Goal: Find specific page/section: Find specific page/section

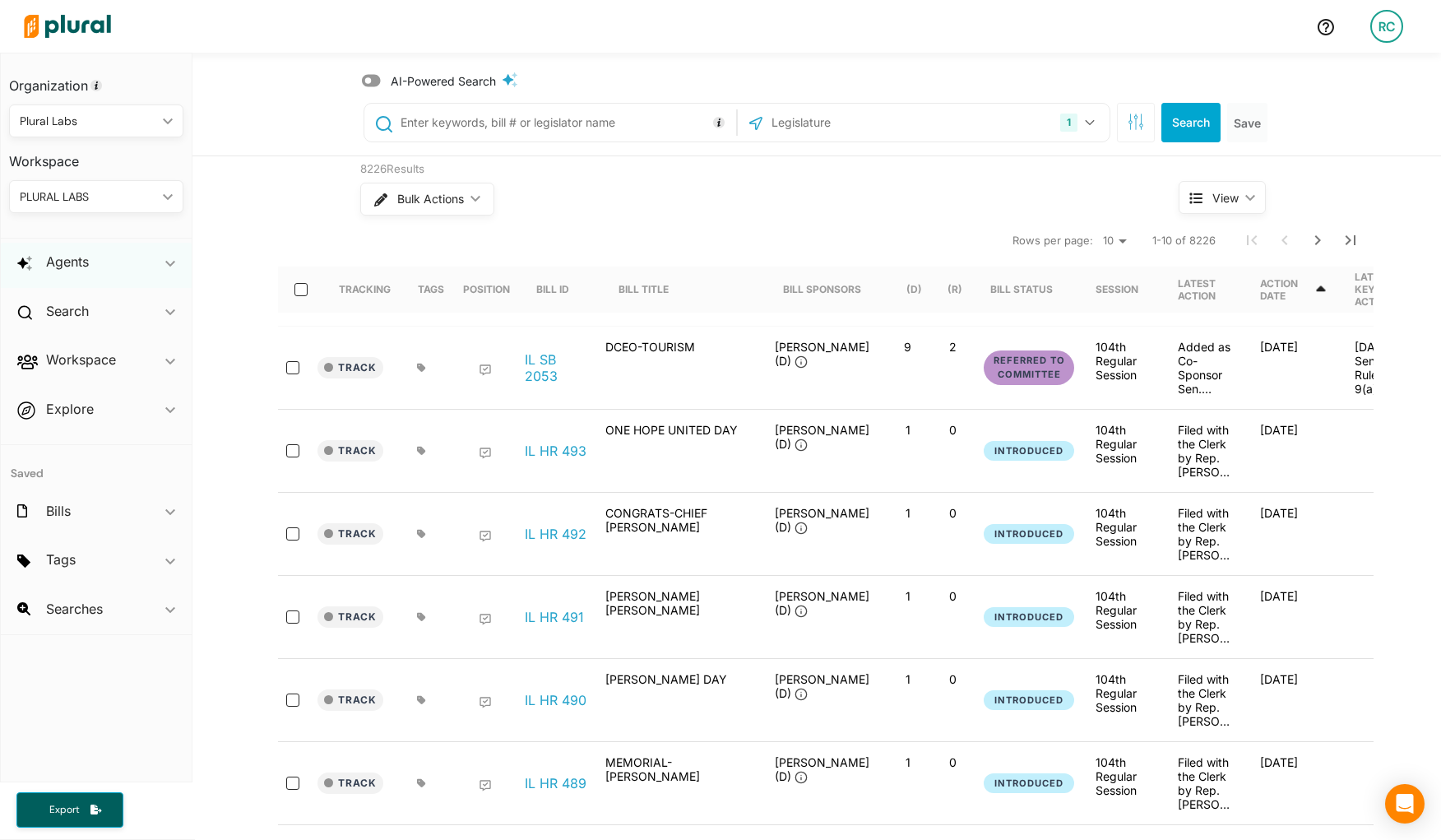
click at [131, 263] on div "Agents ic_keyboard_arrow_down" at bounding box center [96, 264] width 191 height 44
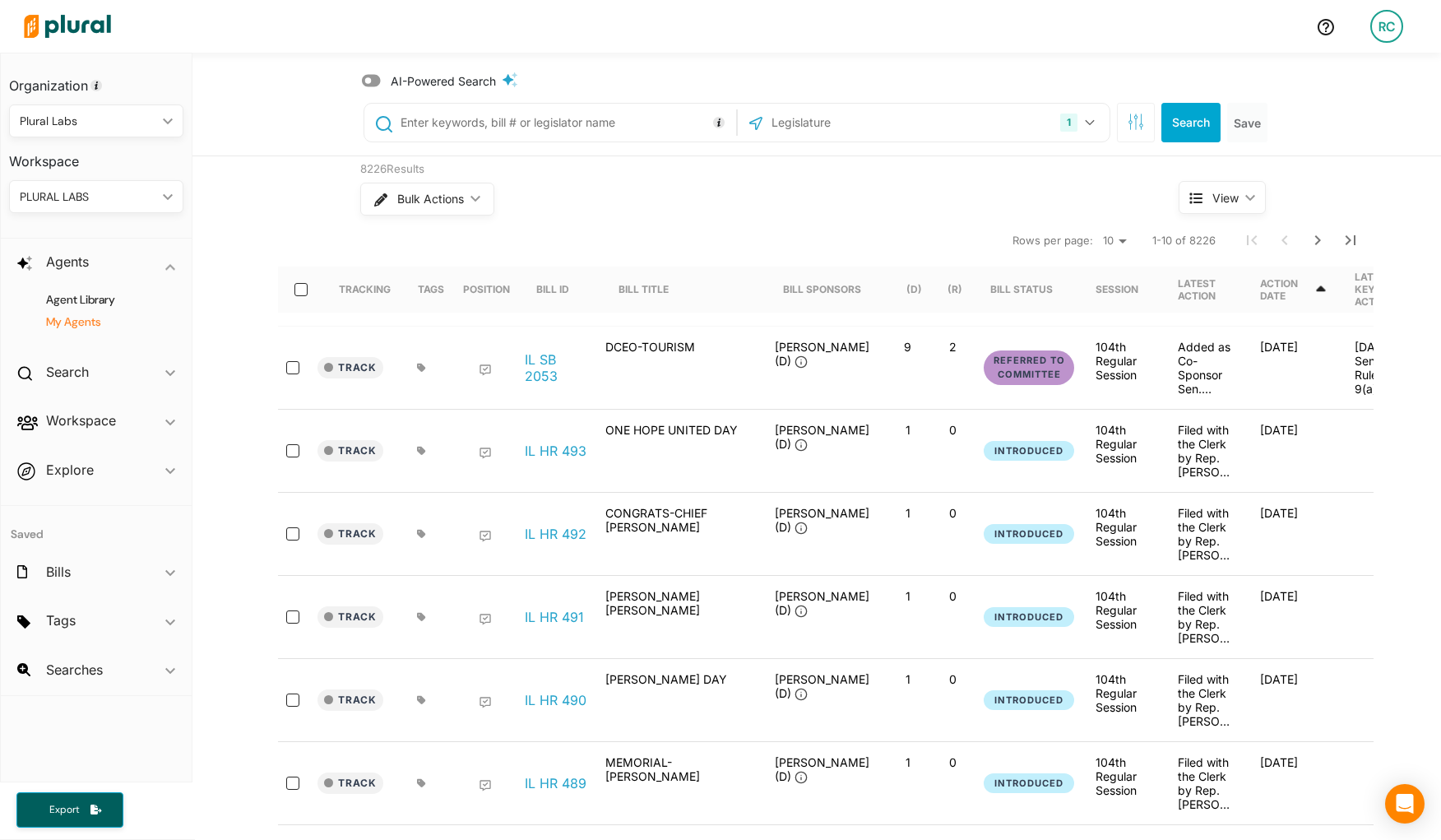
click at [106, 319] on h4 "My Agents" at bounding box center [100, 322] width 150 height 16
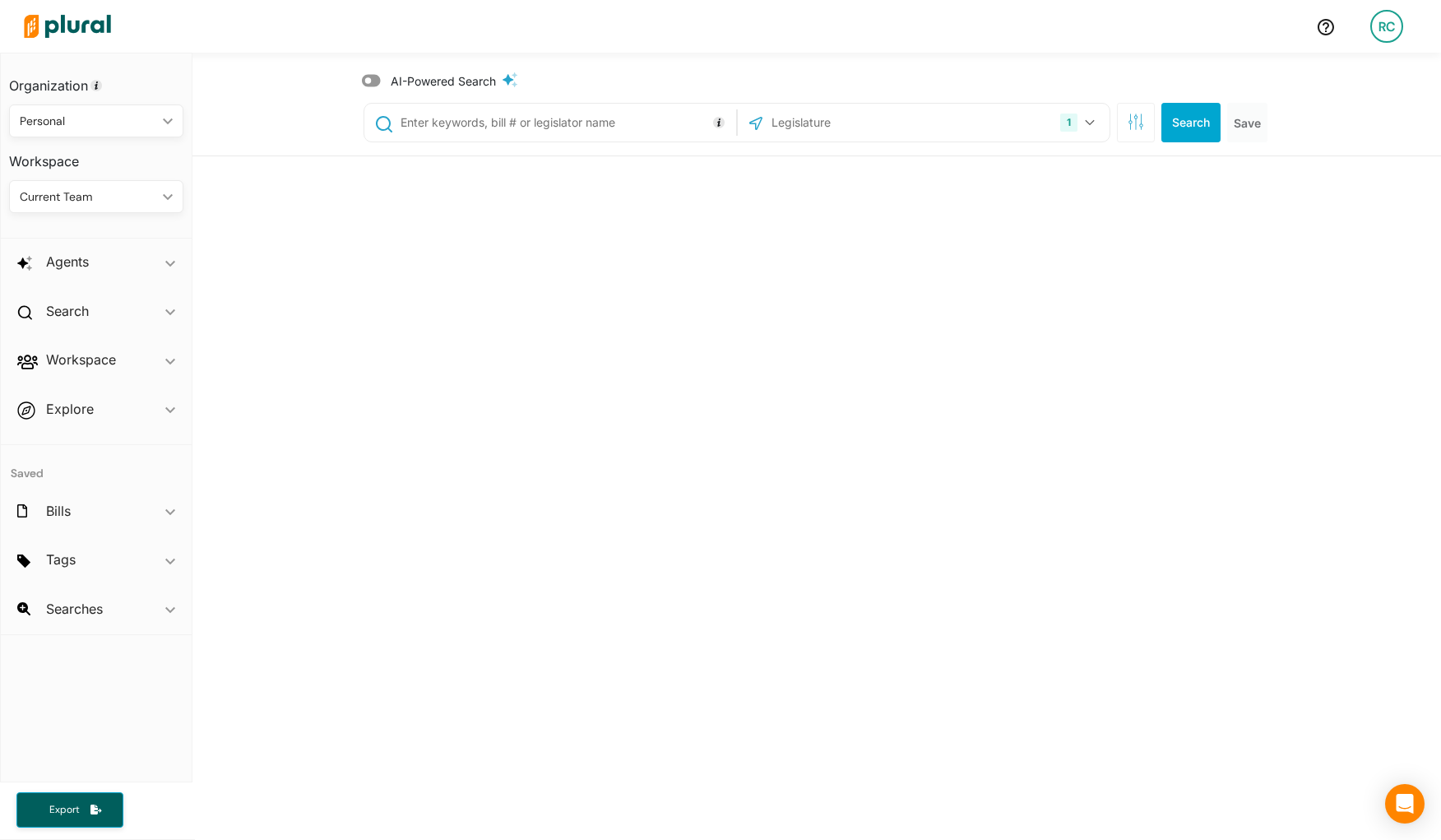
click at [142, 260] on div "Organization Personal ic_keyboard_arrow_down Personal Plural Labs Workspace Cur…" at bounding box center [720, 446] width 1441 height 787
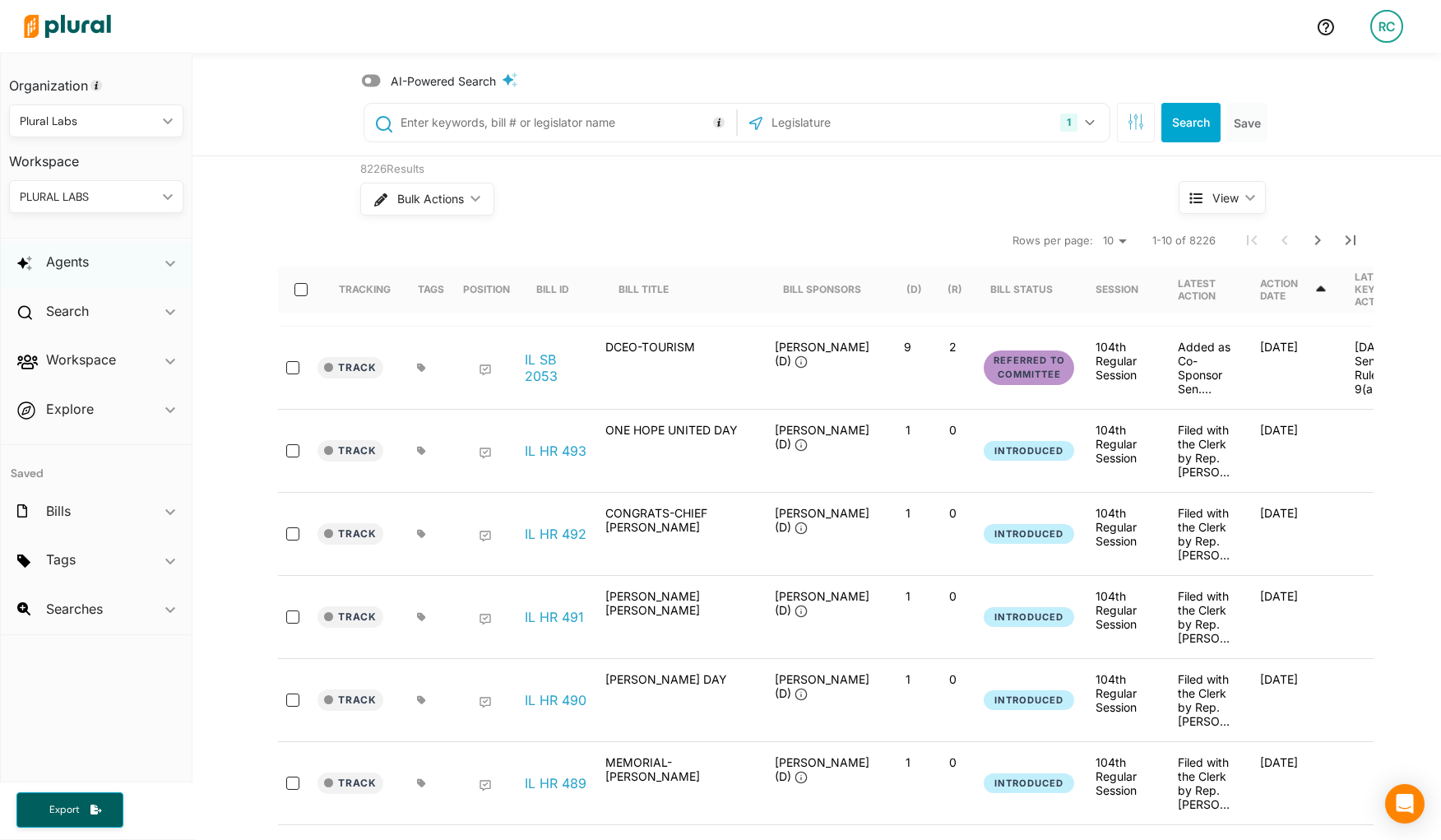
click at [138, 263] on div "Agents ic_keyboard_arrow_down" at bounding box center [96, 264] width 191 height 44
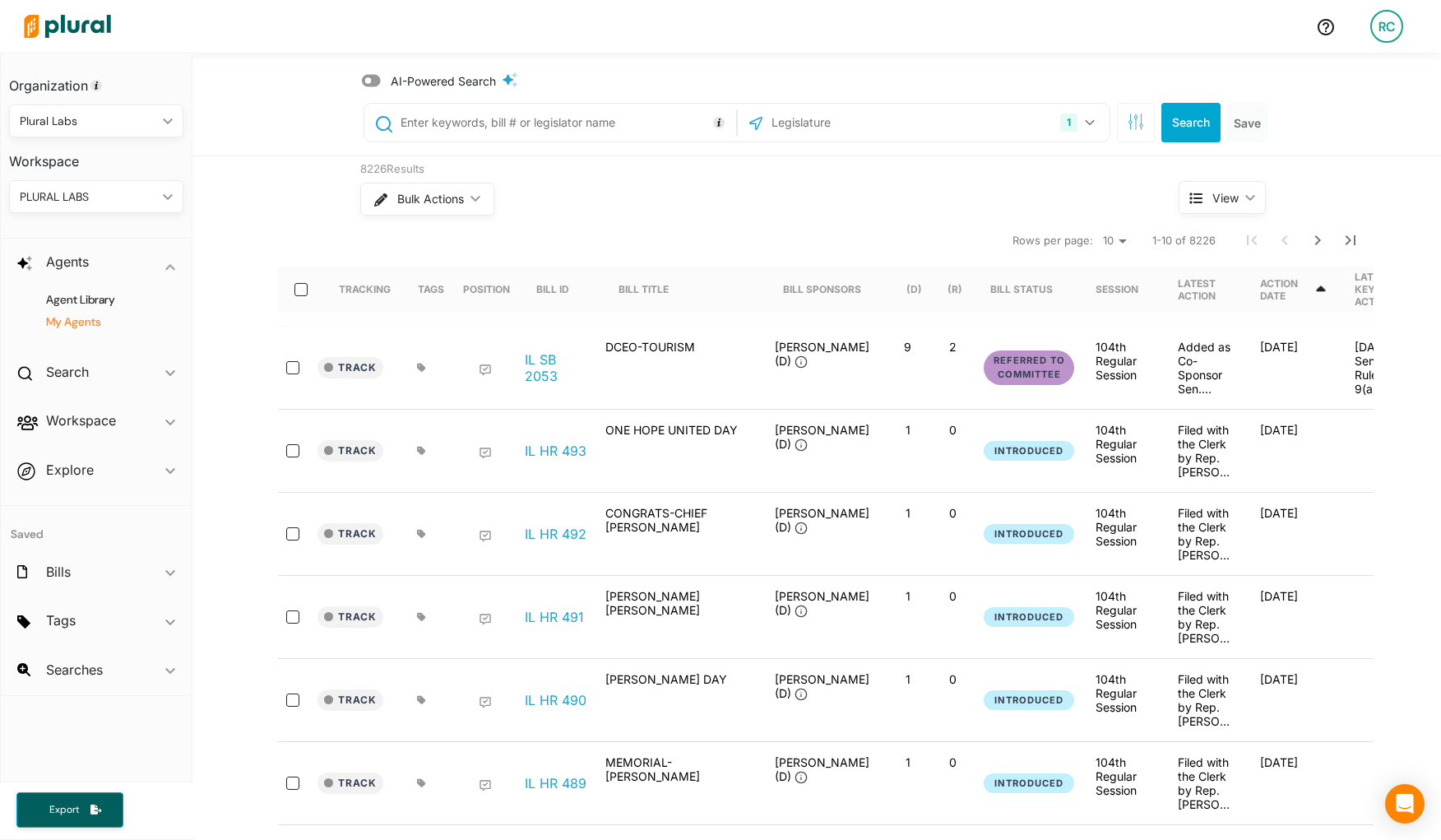
click at [95, 319] on h4 "My Agents" at bounding box center [100, 322] width 150 height 16
click at [81, 316] on h4 "My Agents" at bounding box center [100, 322] width 150 height 16
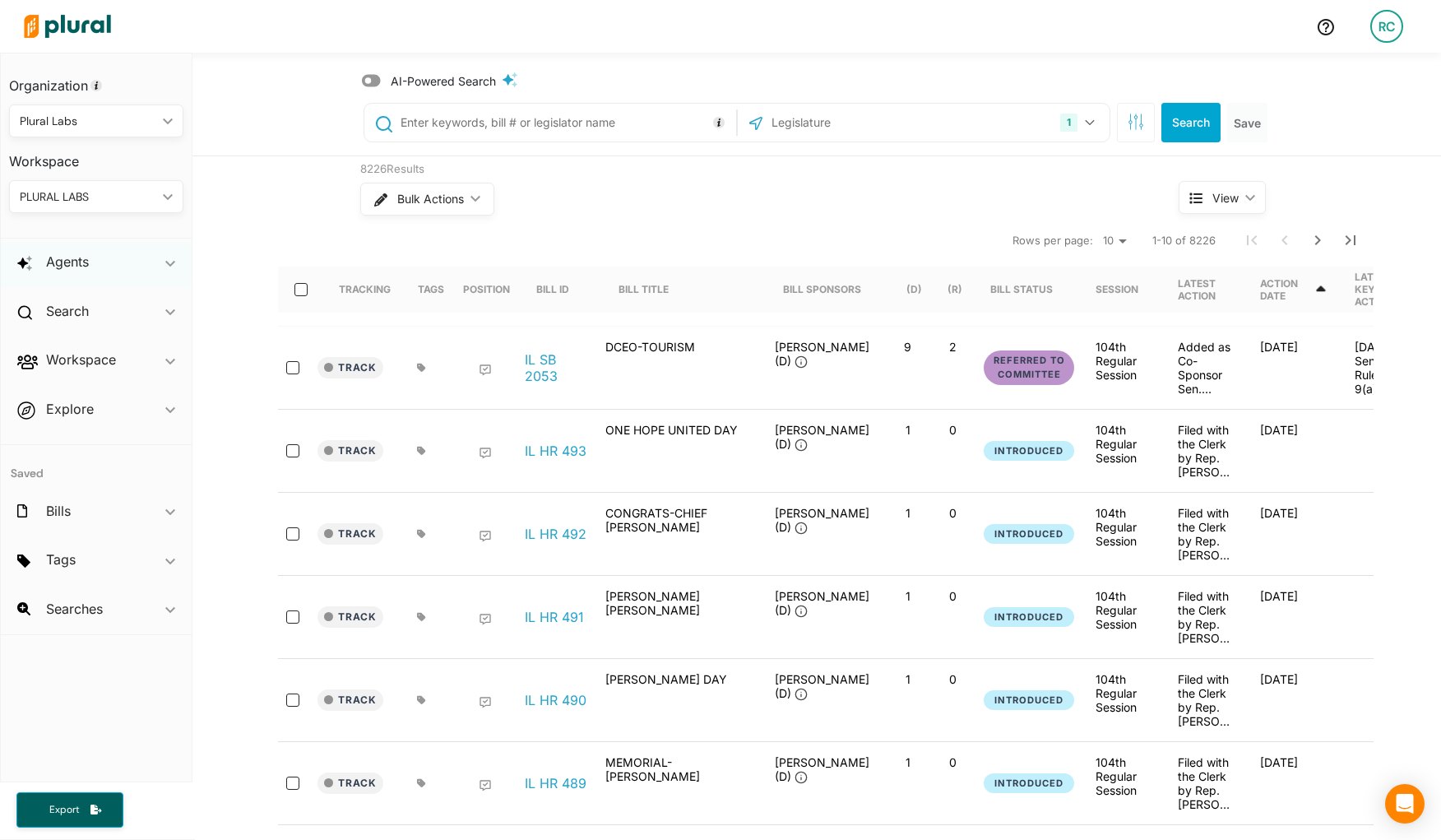
click at [97, 266] on div "Agents ic_keyboard_arrow_down" at bounding box center [96, 264] width 191 height 44
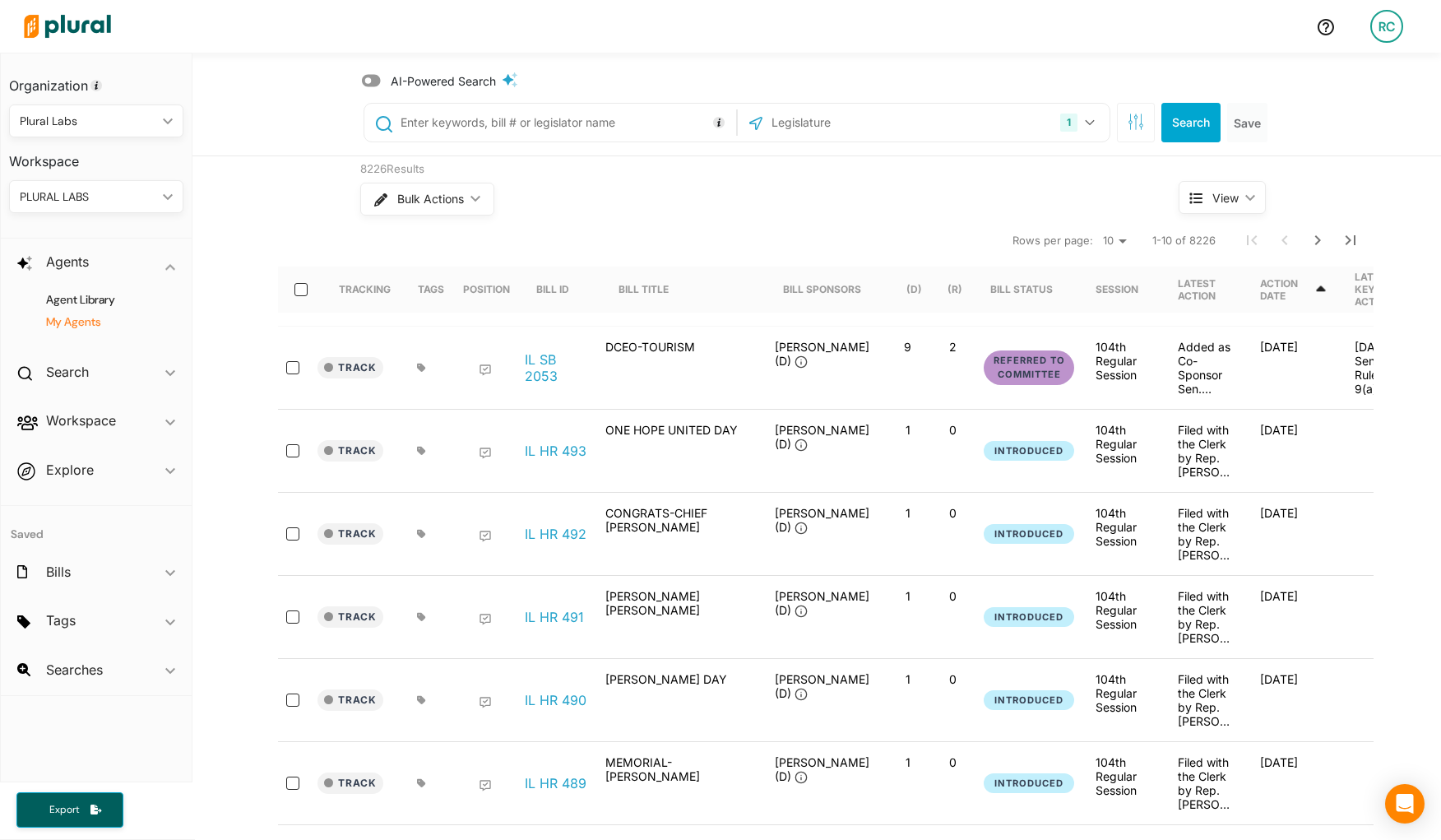
click at [80, 324] on h4 "My Agents" at bounding box center [100, 322] width 150 height 16
click at [116, 295] on h4 "Agent Library" at bounding box center [100, 299] width 150 height 16
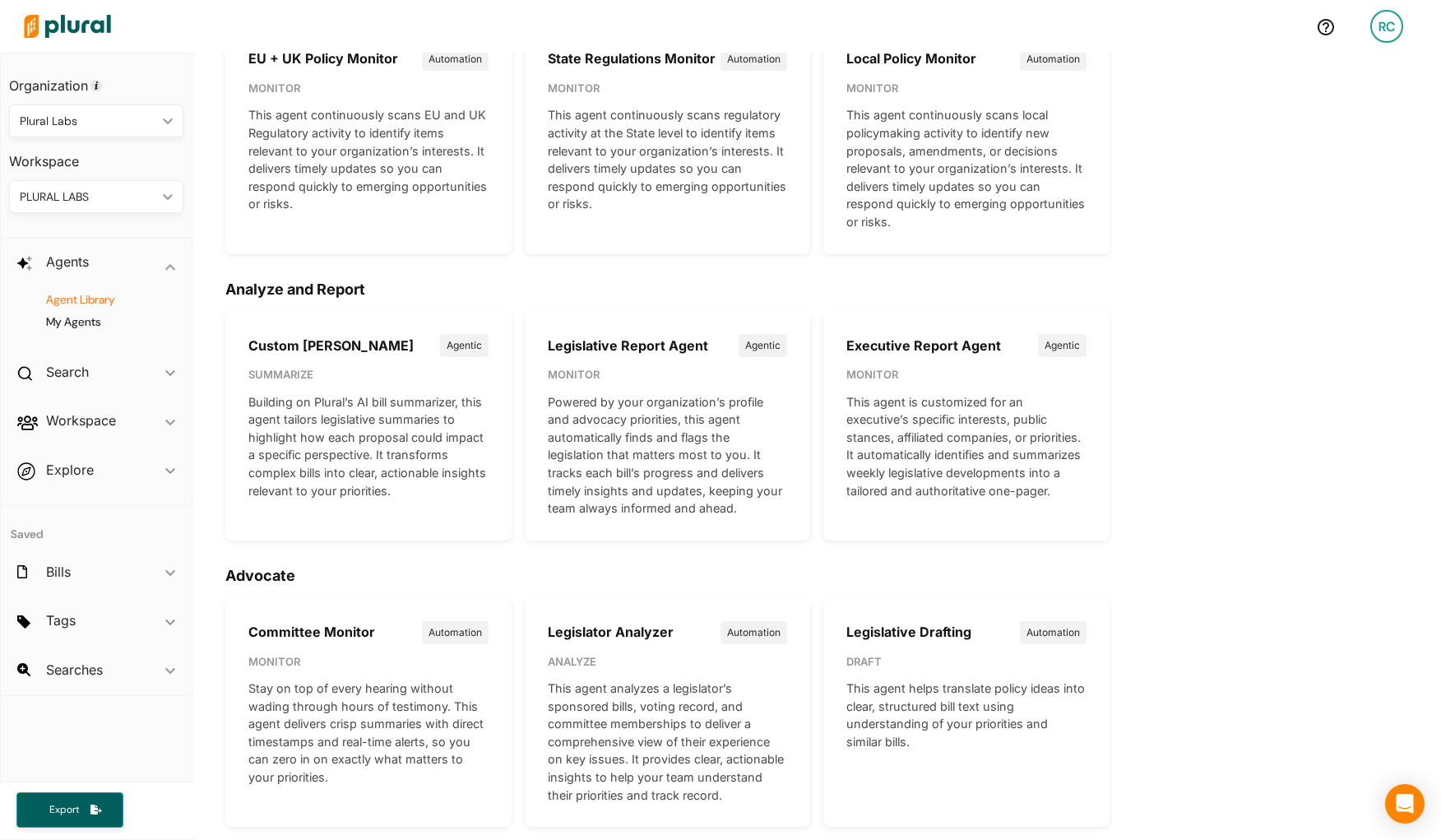
scroll to position [139, 0]
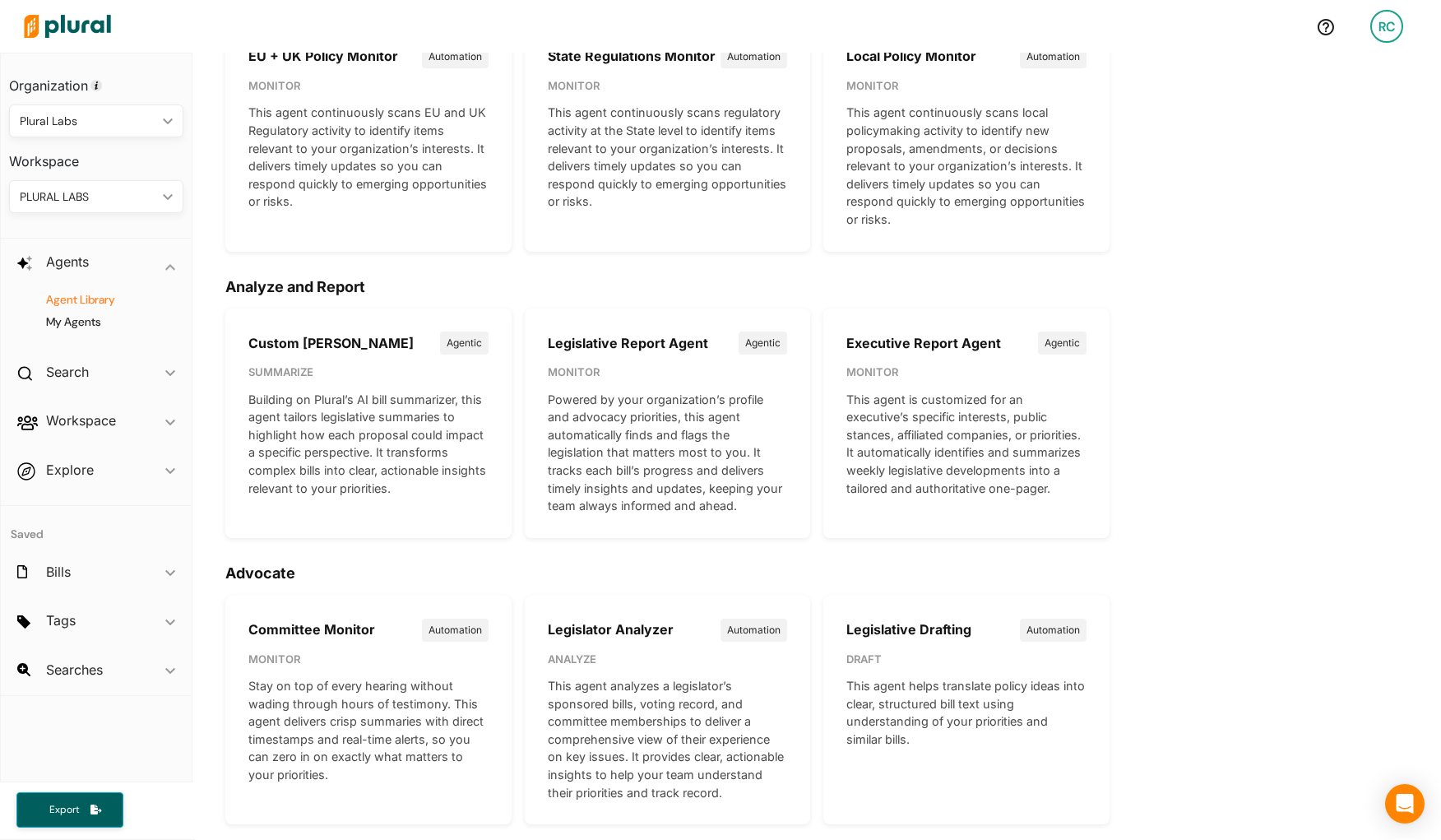
click at [954, 398] on p "This agent is customized for an executive’s specific interests, public stances,…" at bounding box center [966, 445] width 240 height 107
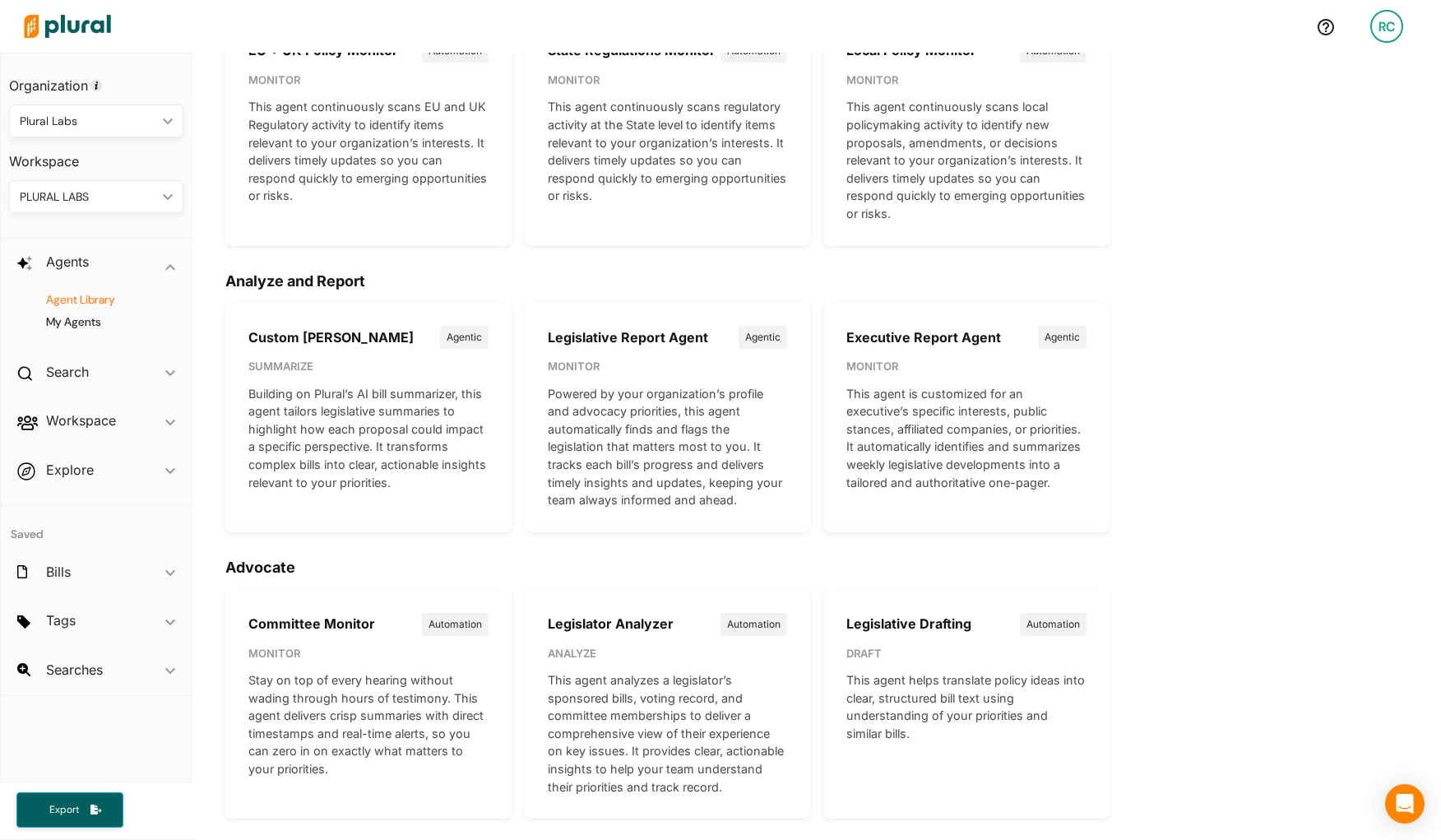
click at [993, 398] on p "This agent is customized for an executive’s specific interests, public stances,…" at bounding box center [966, 439] width 240 height 107
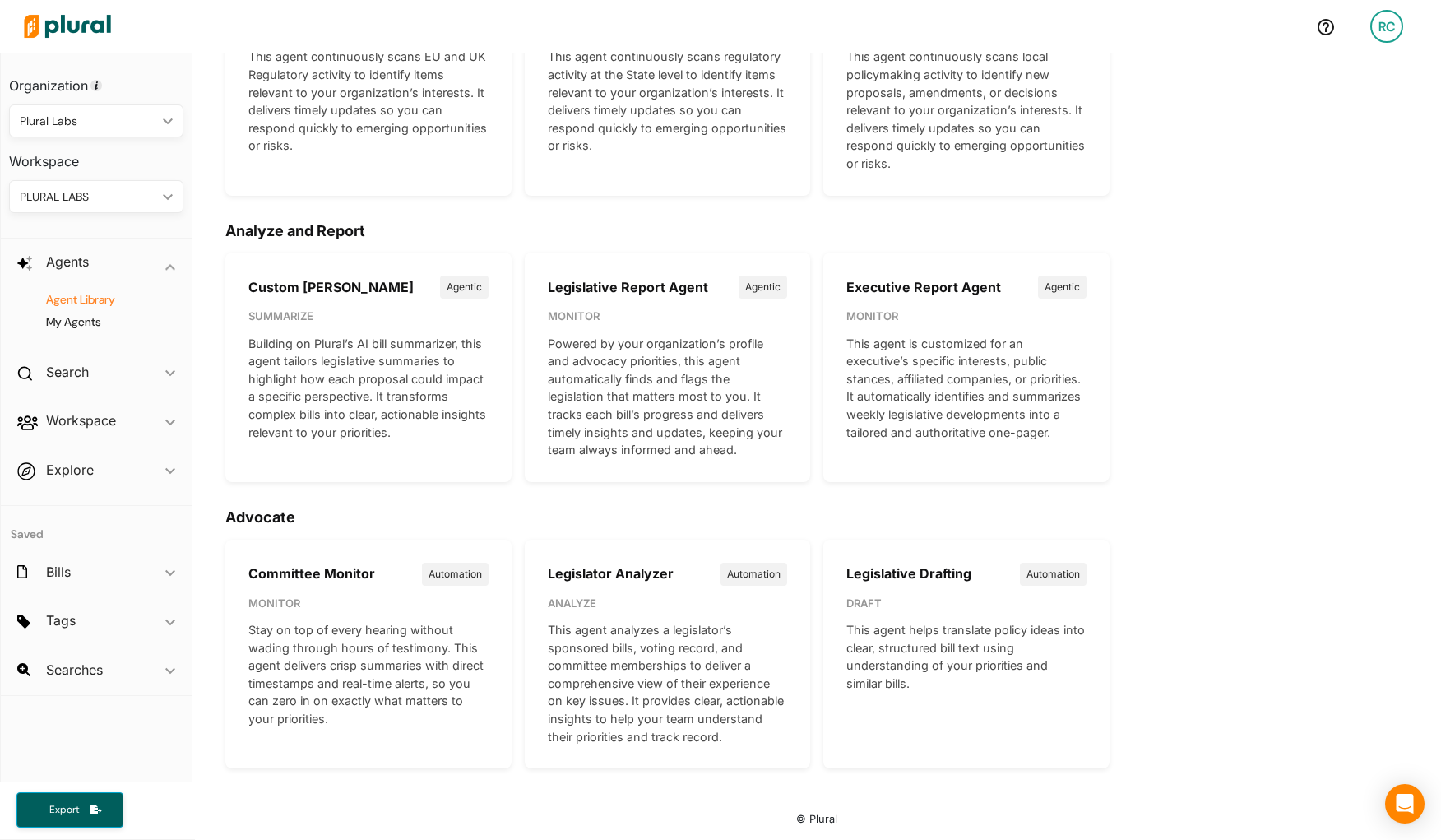
scroll to position [0, 0]
